Goal: Task Accomplishment & Management: Use online tool/utility

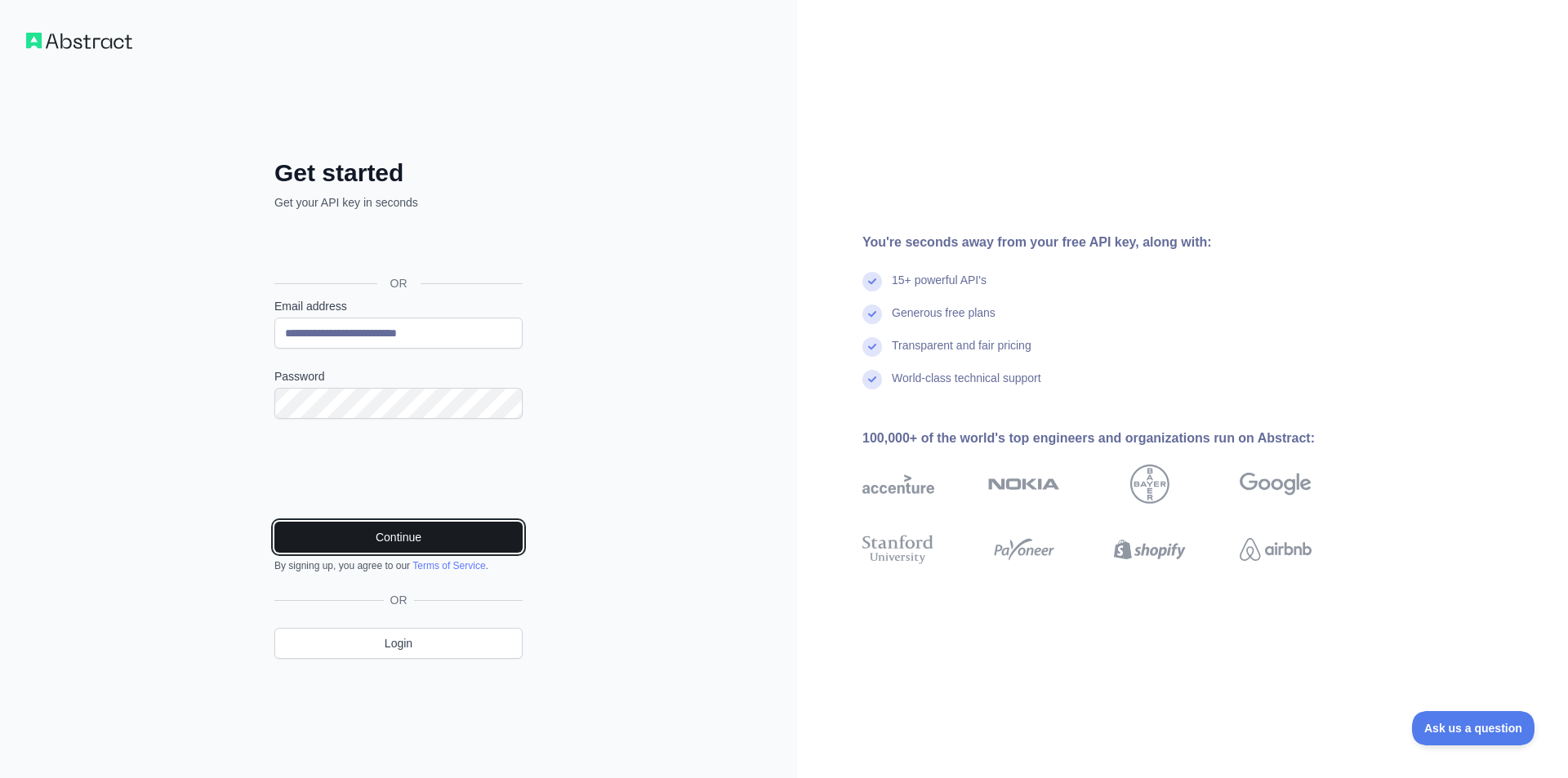
click at [412, 545] on button "Continue" at bounding box center [398, 538] width 248 height 31
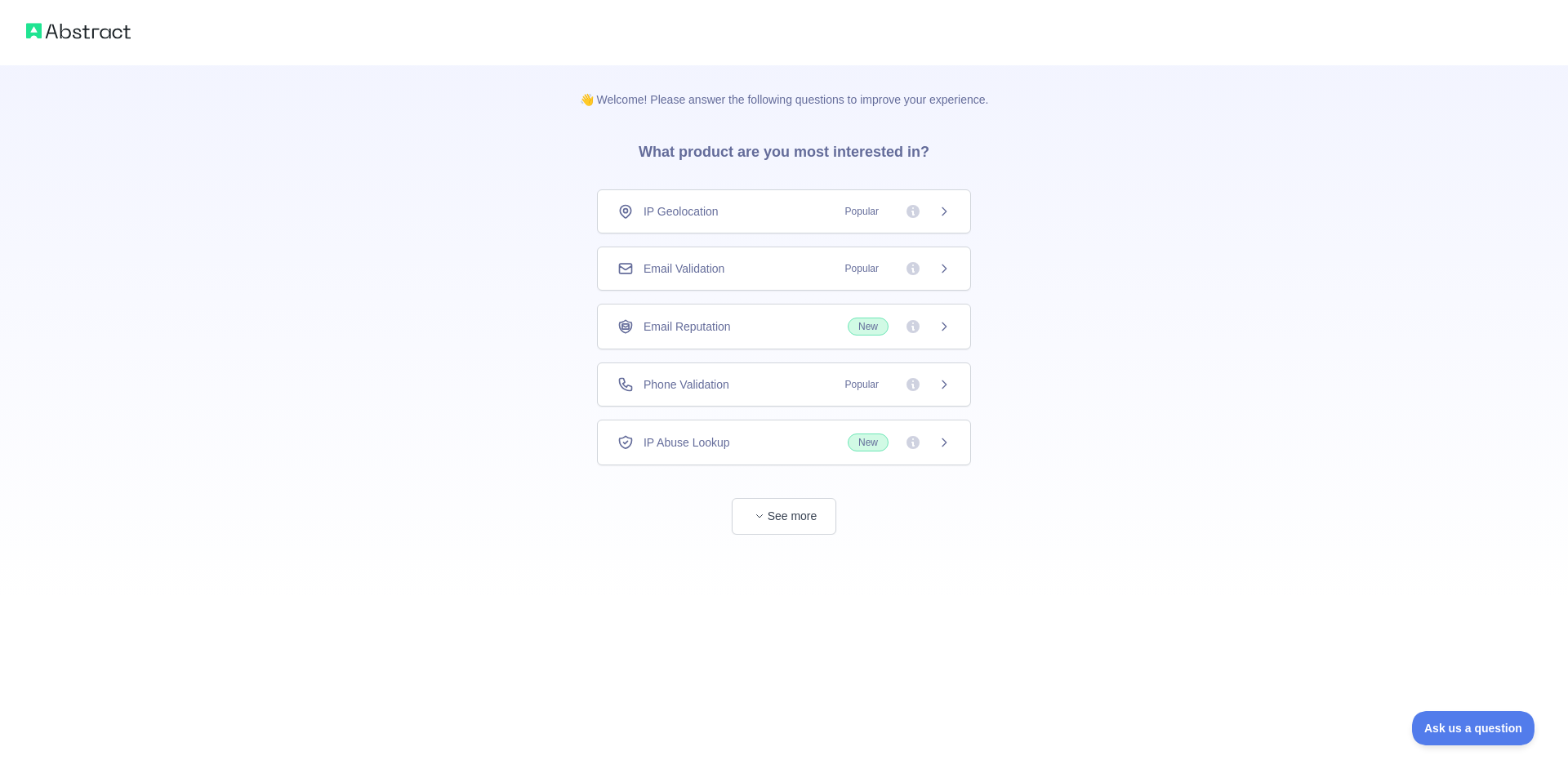
click at [765, 275] on div "Email Validation Popular" at bounding box center [784, 269] width 333 height 17
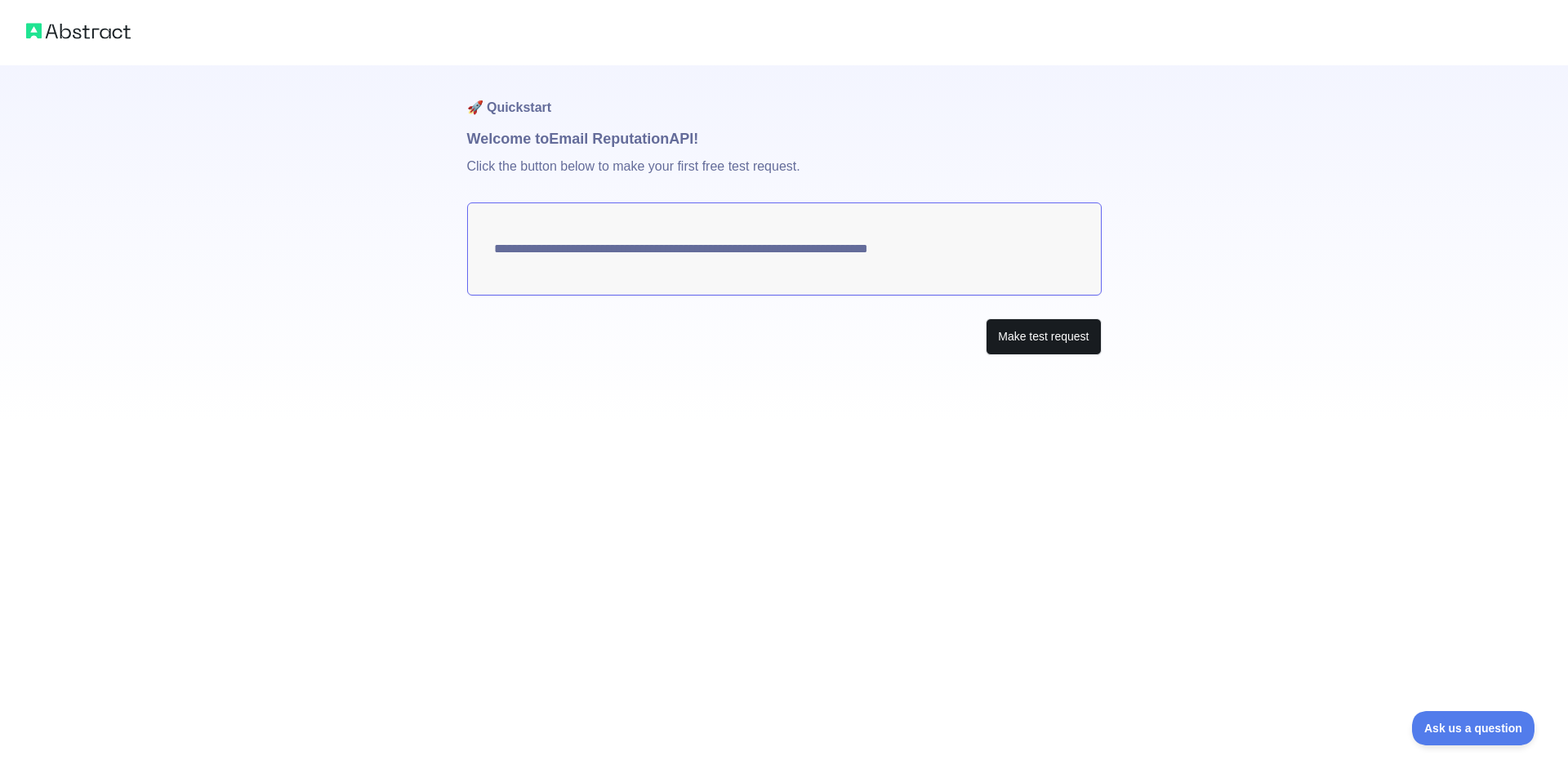
click at [1028, 348] on button "Make test request" at bounding box center [1043, 337] width 115 height 37
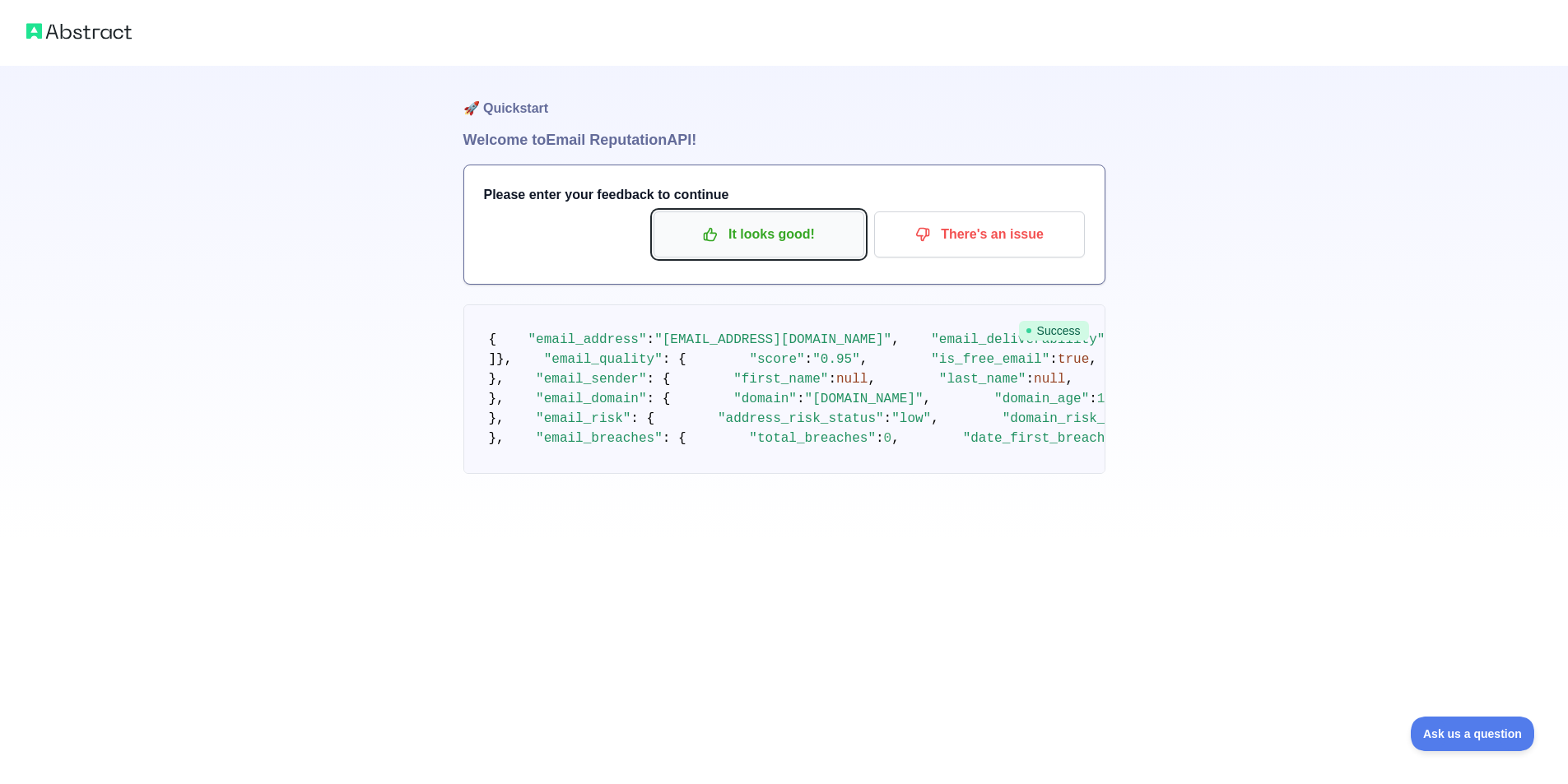
click at [691, 246] on p "It looks good!" at bounding box center [759, 234] width 186 height 28
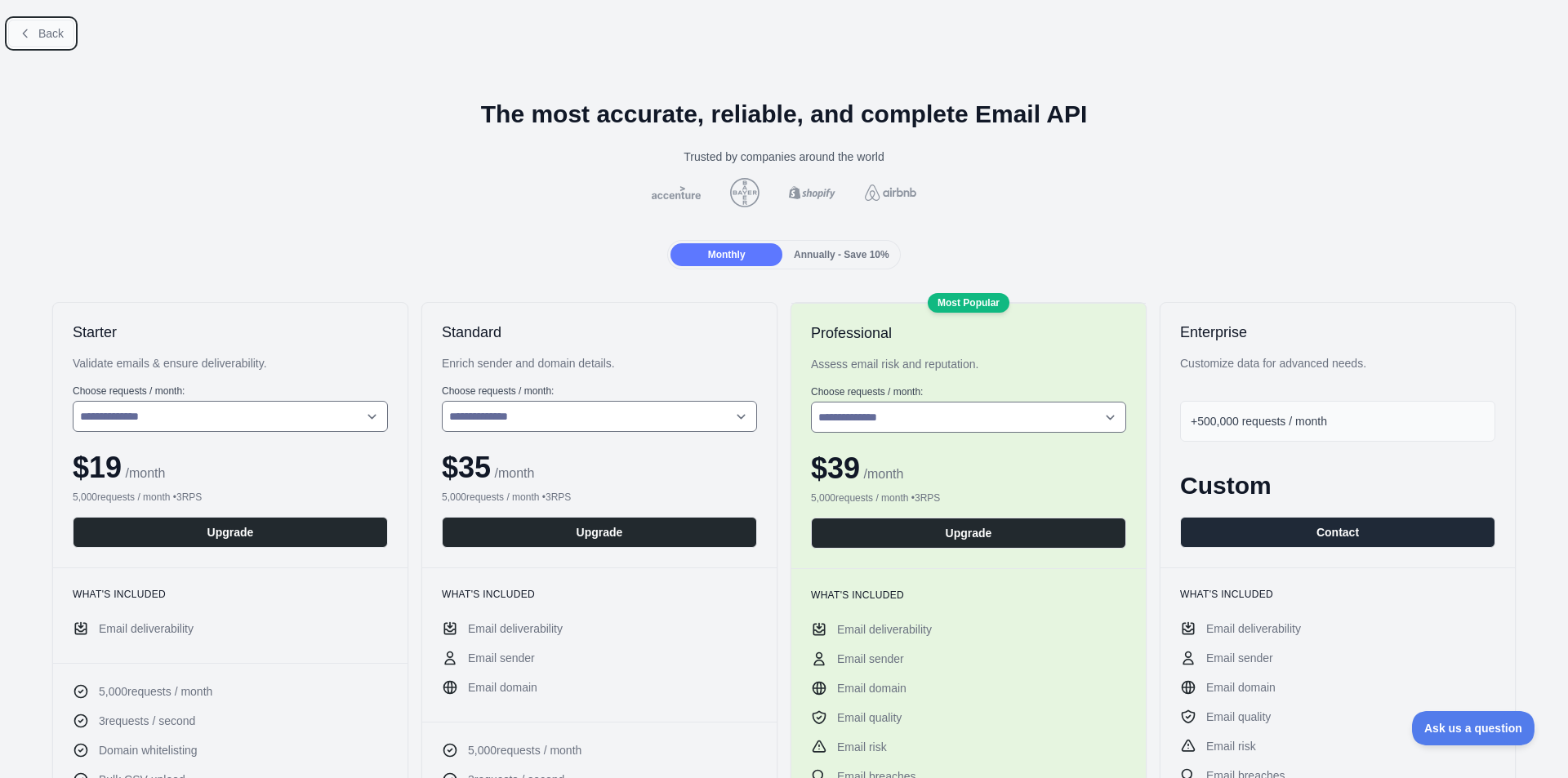
click at [40, 29] on span "Back" at bounding box center [52, 33] width 26 height 13
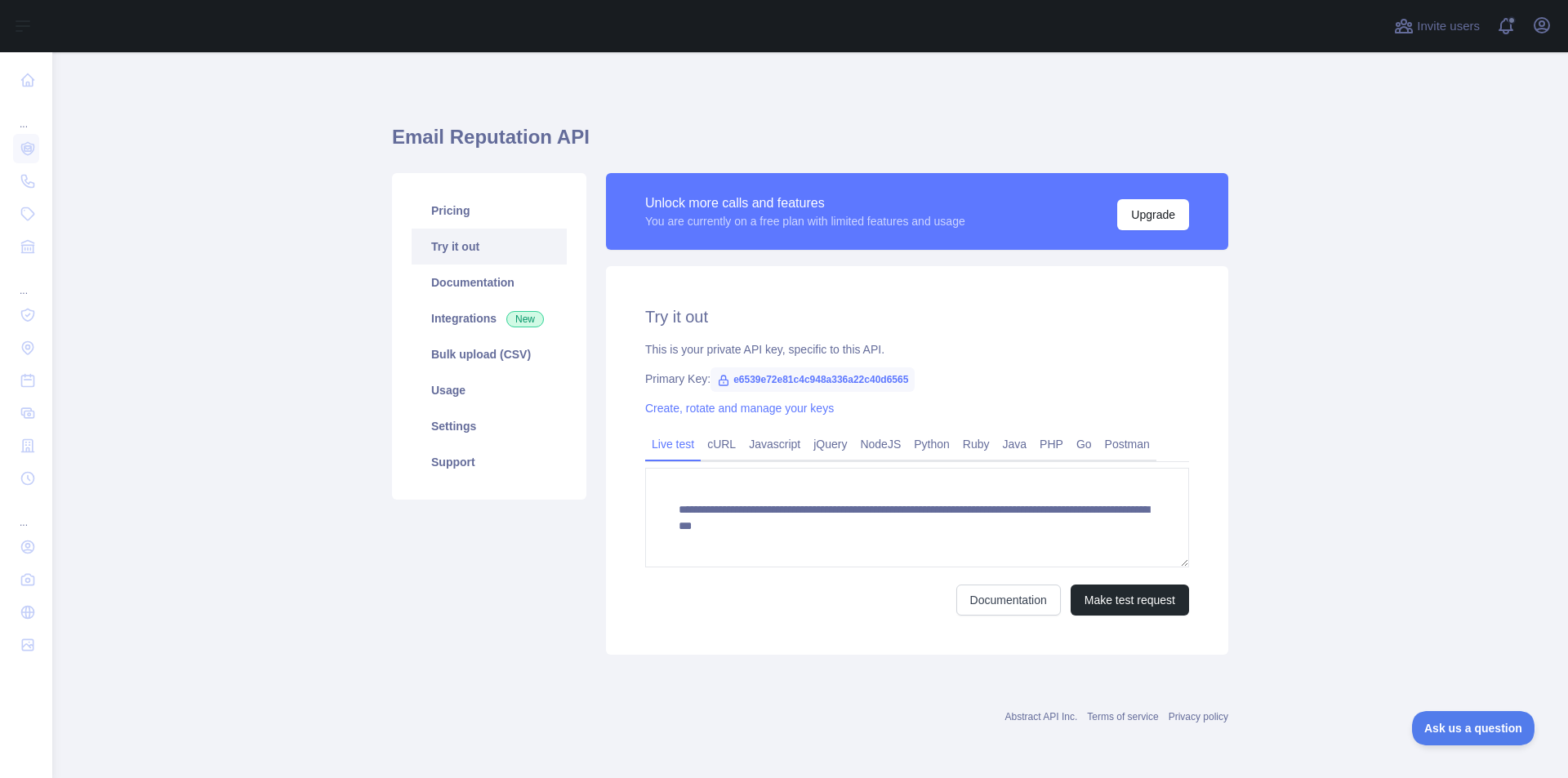
click at [901, 380] on span "e6539e72e81c4c948a336a22c40d6565" at bounding box center [813, 380] width 204 height 25
copy span "e6539e72e81c4c948a336a22c40d6565"
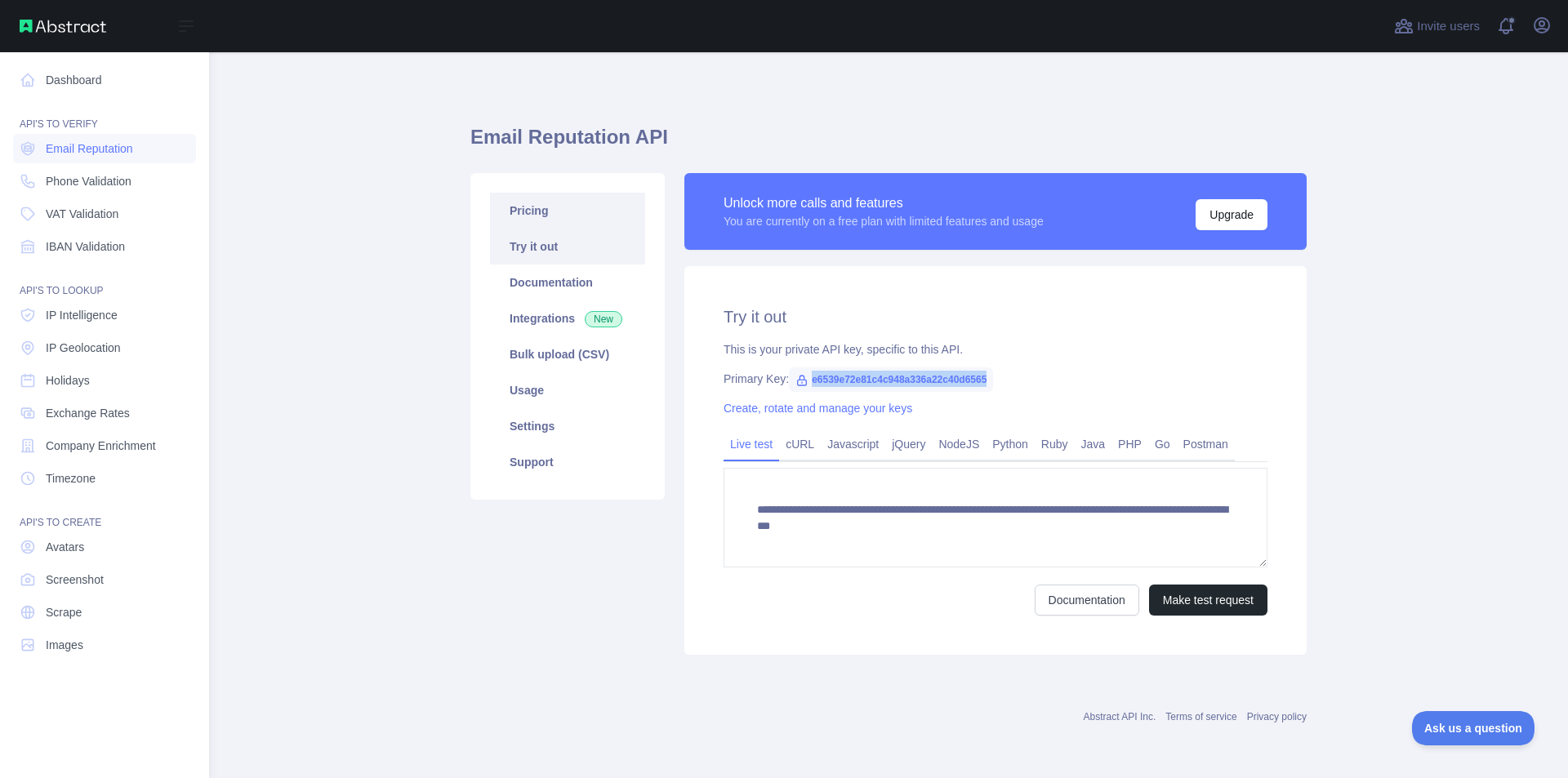
click at [95, 147] on span "Email Reputation" at bounding box center [89, 149] width 87 height 17
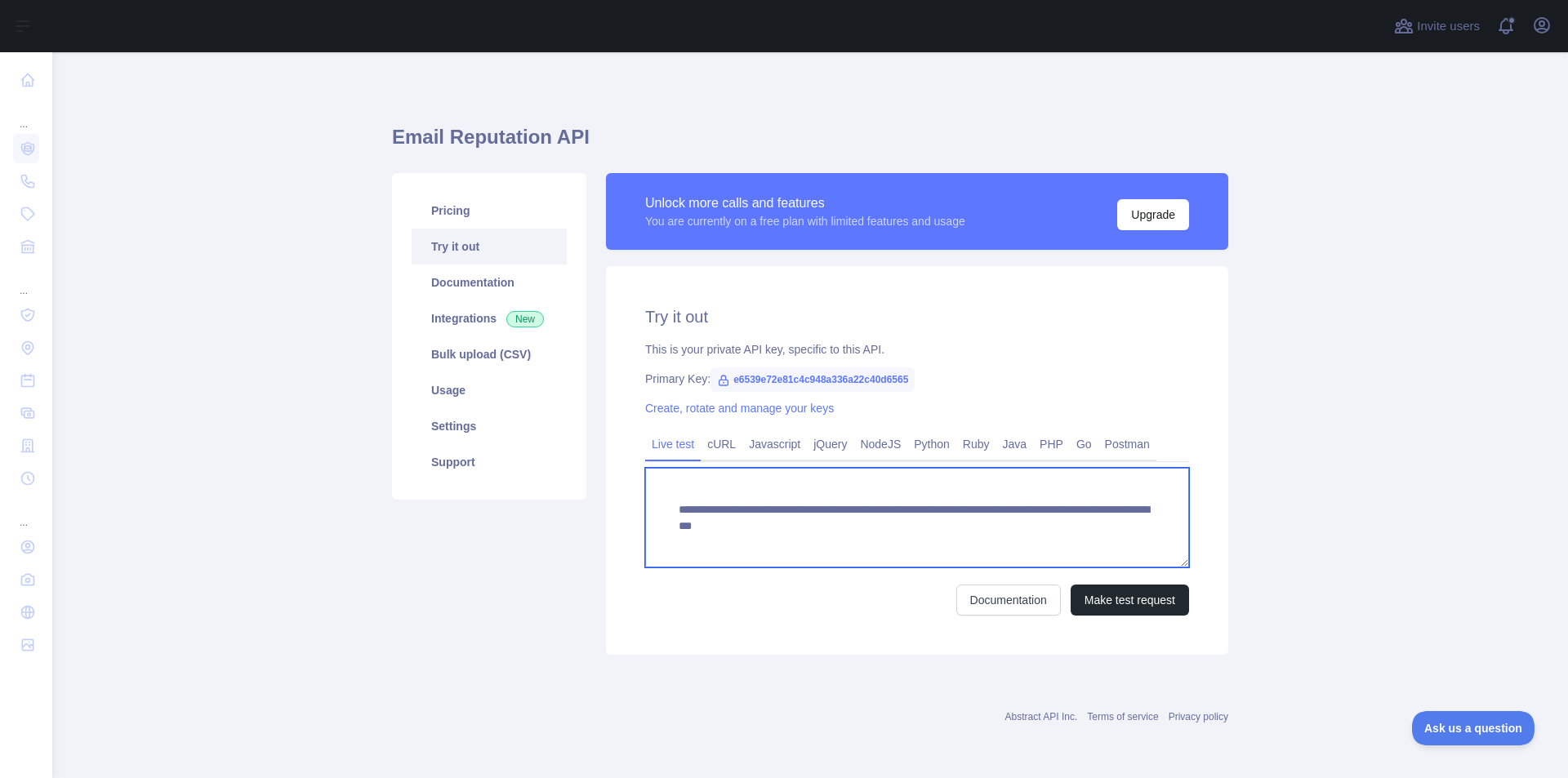
click at [940, 523] on textarea "**********" at bounding box center [918, 518] width 544 height 99
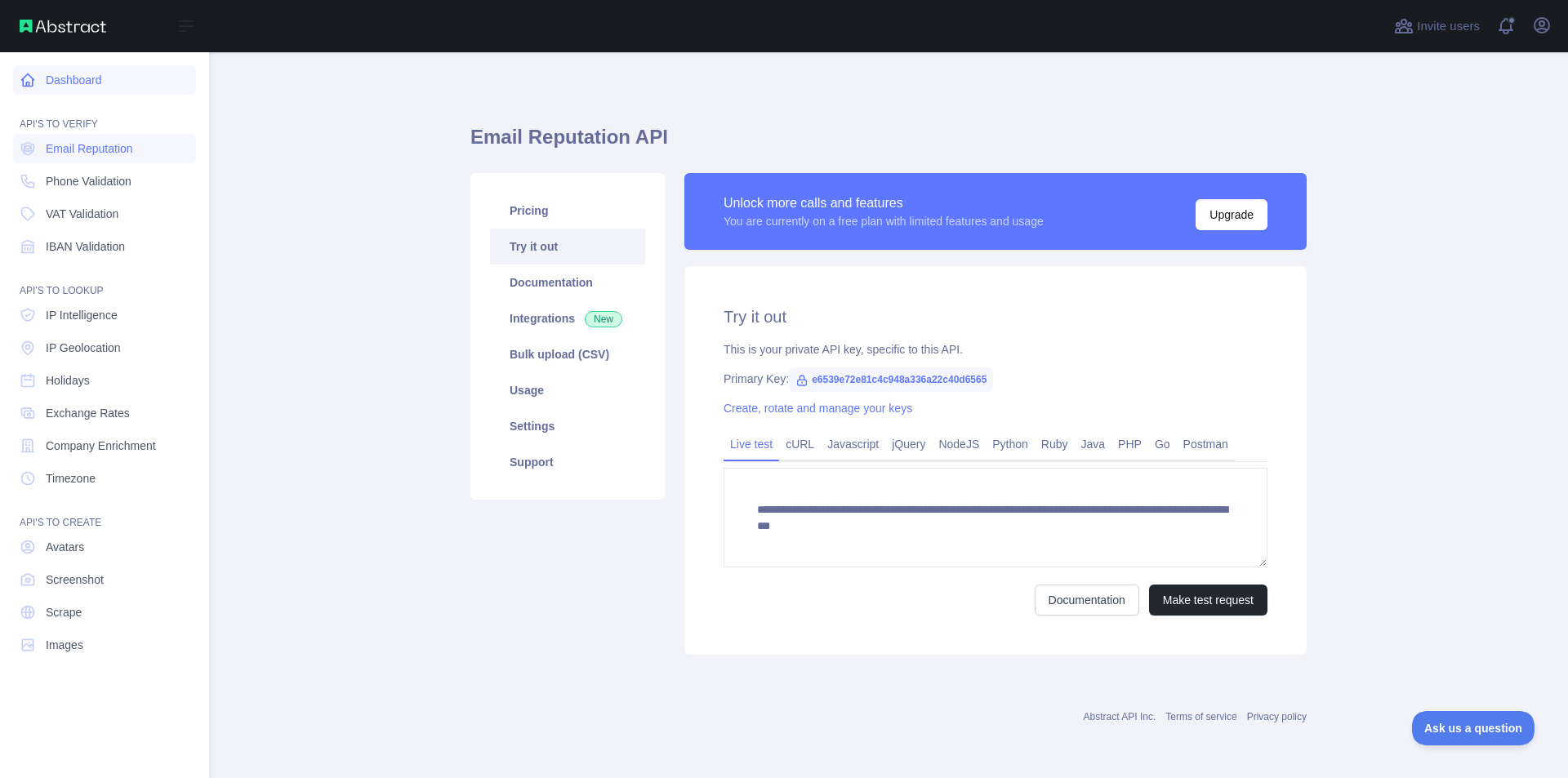
click at [24, 69] on link "Dashboard" at bounding box center [104, 80] width 183 height 29
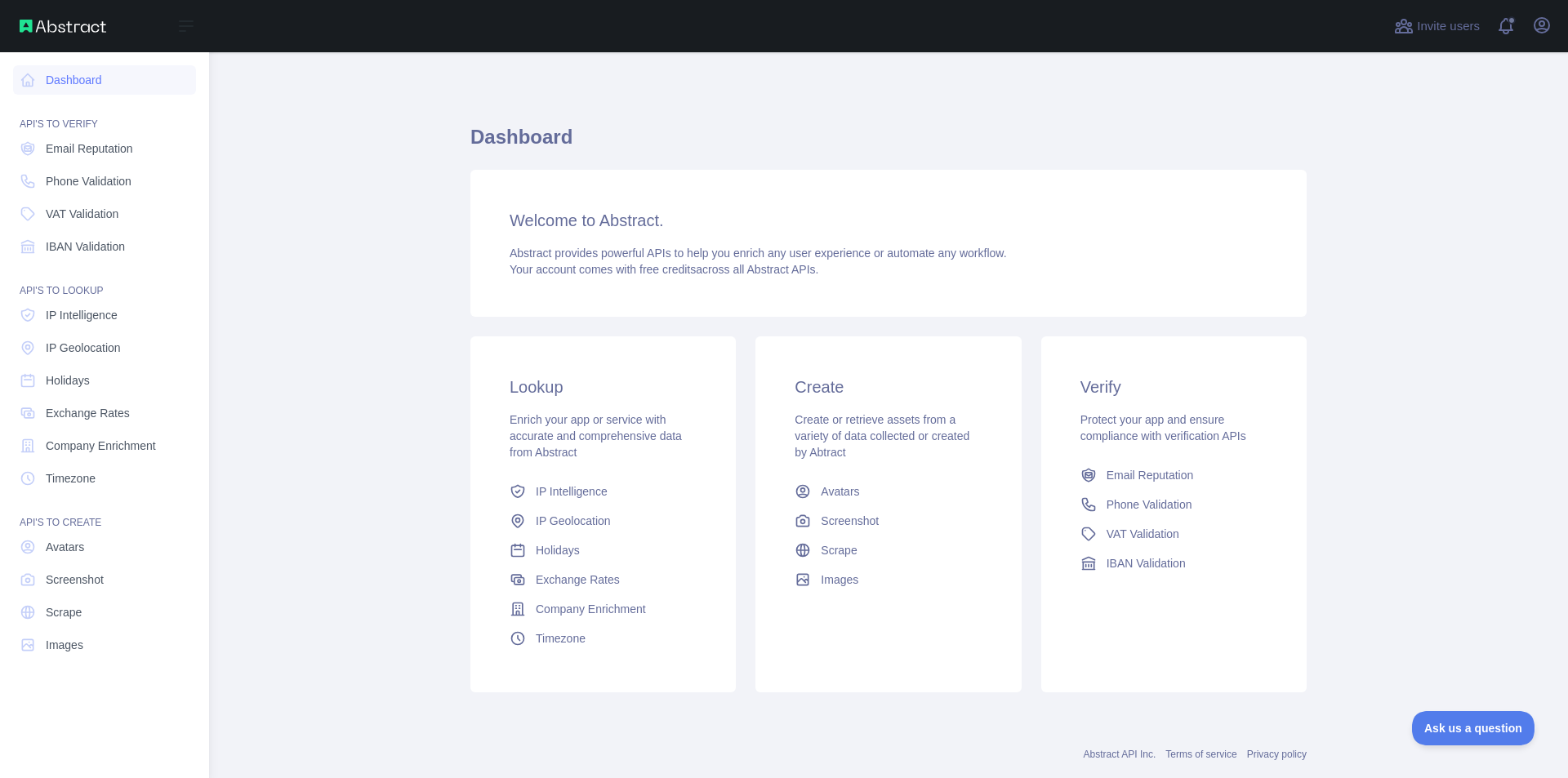
click at [191, 13] on div "Open sidebar" at bounding box center [104, 26] width 209 height 52
click at [190, 22] on icon at bounding box center [186, 26] width 13 height 10
click at [91, 145] on span "Email Reputation" at bounding box center [89, 149] width 87 height 17
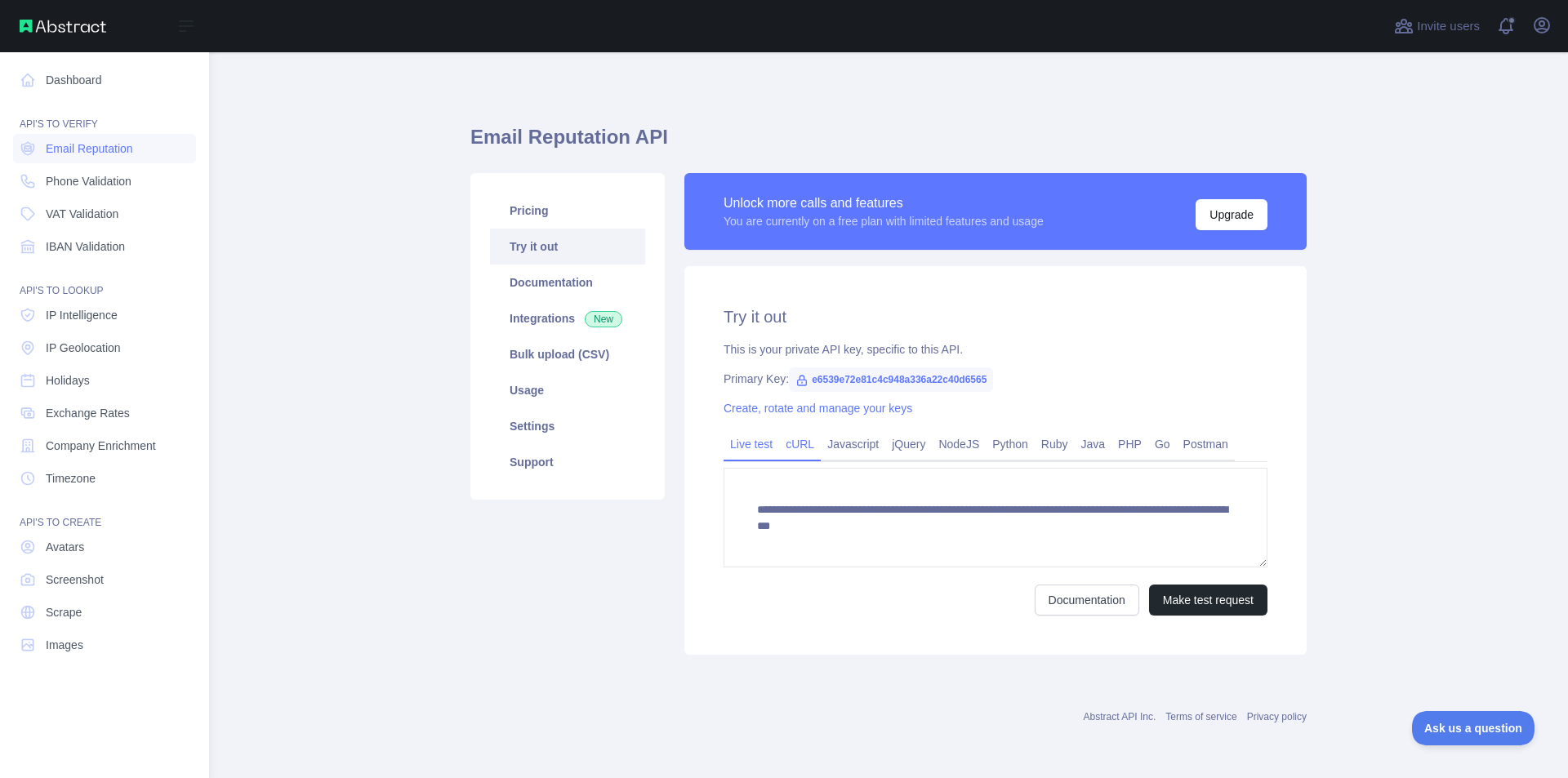
click at [811, 438] on link "cURL" at bounding box center [799, 444] width 41 height 26
click at [893, 437] on link "jQuery" at bounding box center [909, 444] width 47 height 26
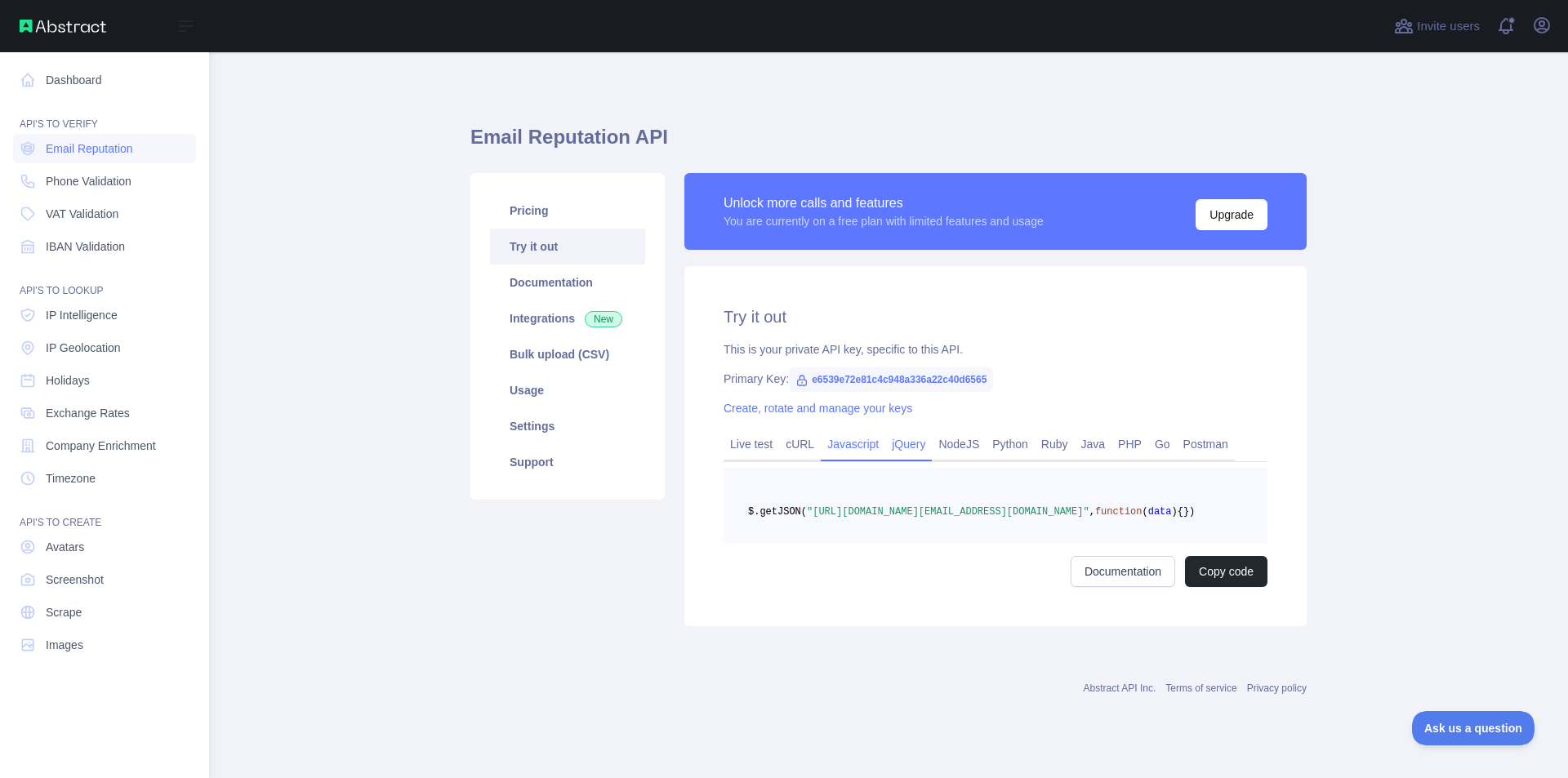
click at [852, 439] on link "Javascript" at bounding box center [853, 444] width 64 height 26
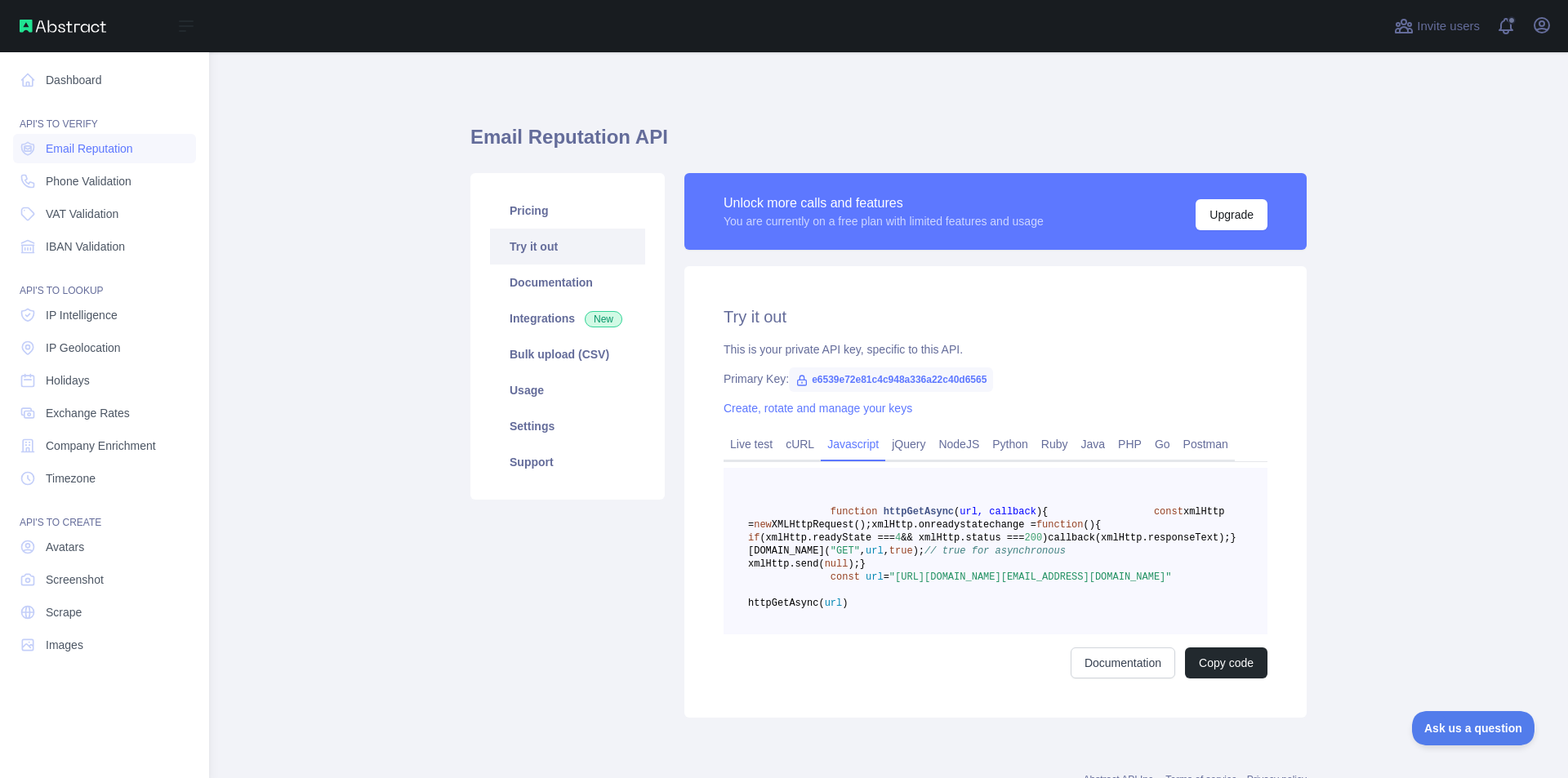
scroll to position [139, 0]
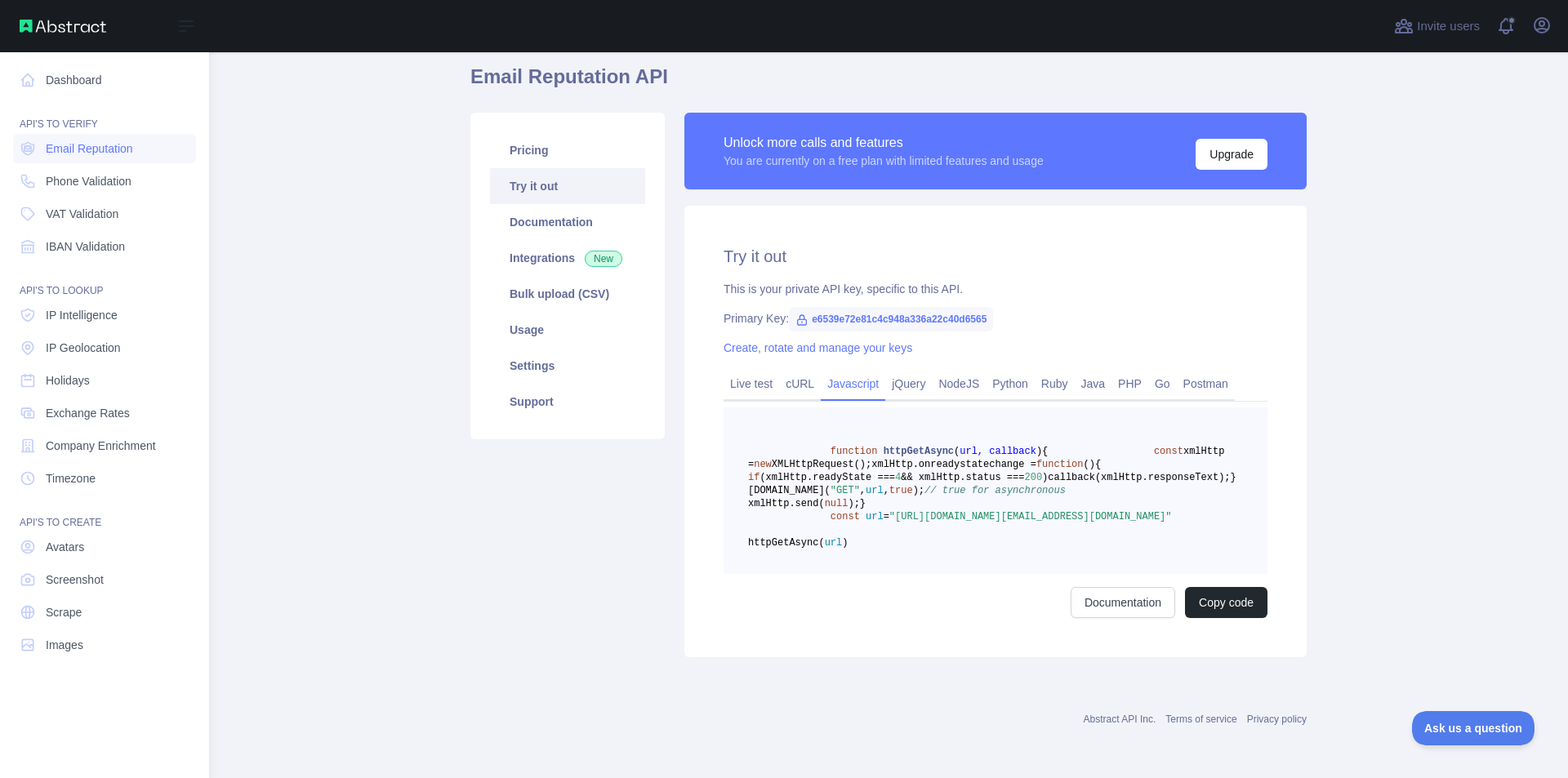
click at [866, 307] on span "e6539e72e81c4c948a336a22c40d6565" at bounding box center [891, 319] width 204 height 25
click at [857, 225] on div "Try it out This is your private API key, specific to this API. Primary Key: e65…" at bounding box center [995, 431] width 623 height 452
